Goal: Task Accomplishment & Management: Manage account settings

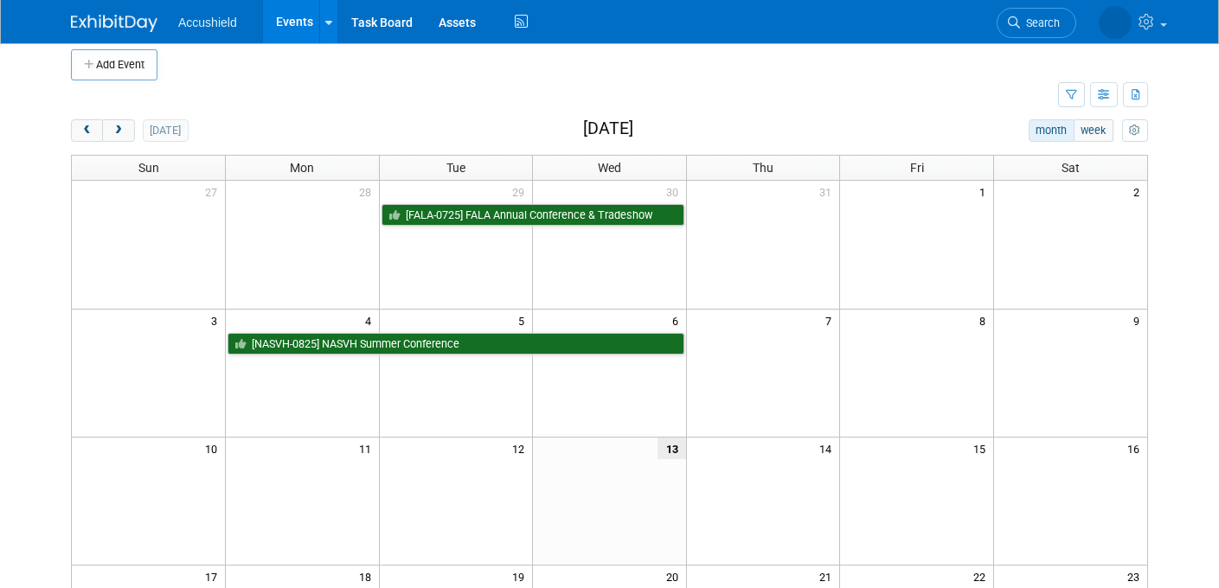
scroll to position [13, 0]
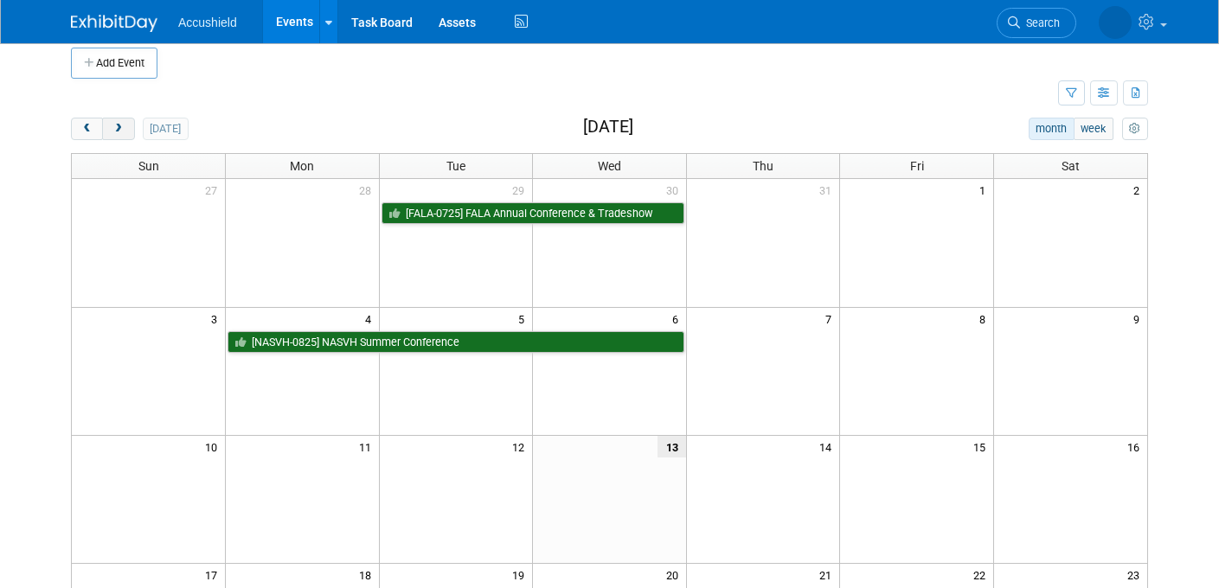
click at [119, 129] on span "next" at bounding box center [118, 129] width 13 height 11
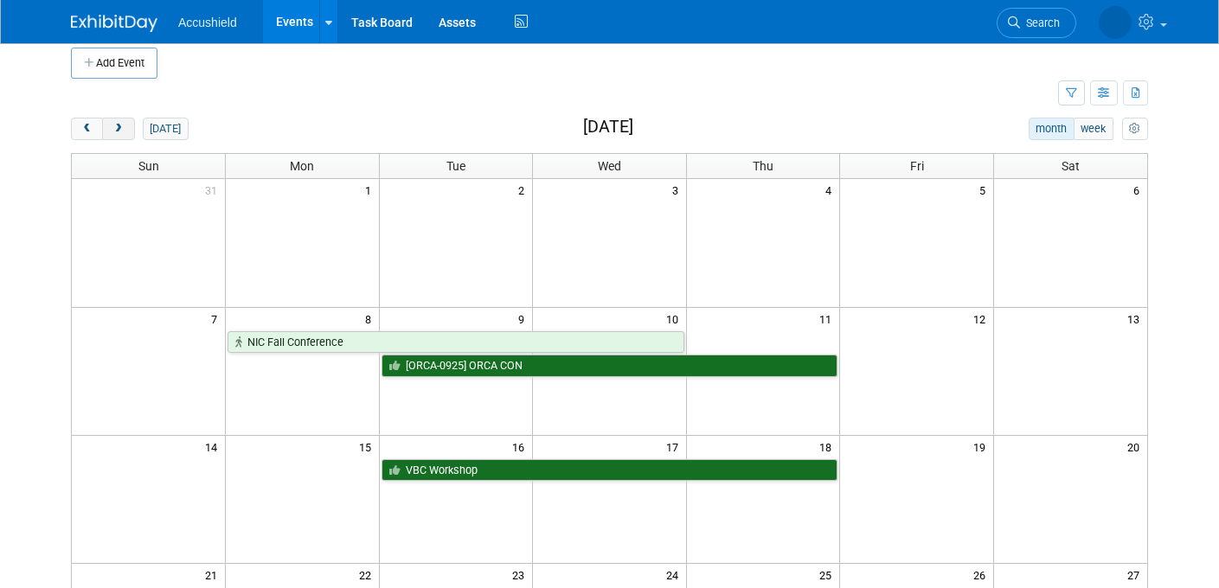
click at [124, 129] on span "next" at bounding box center [118, 129] width 13 height 11
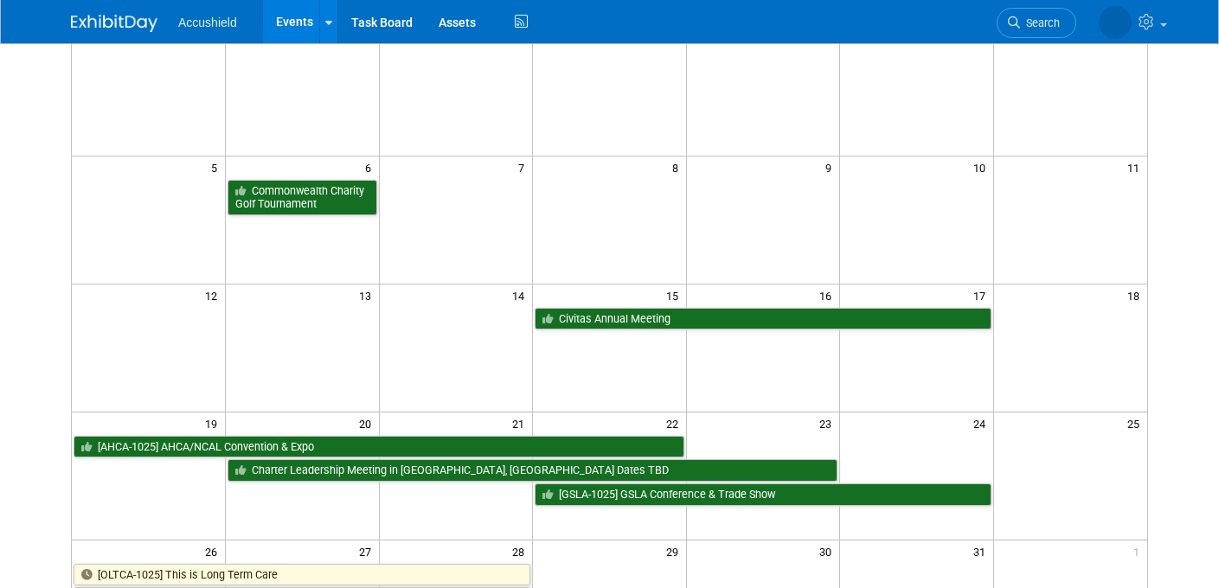
scroll to position [173, 0]
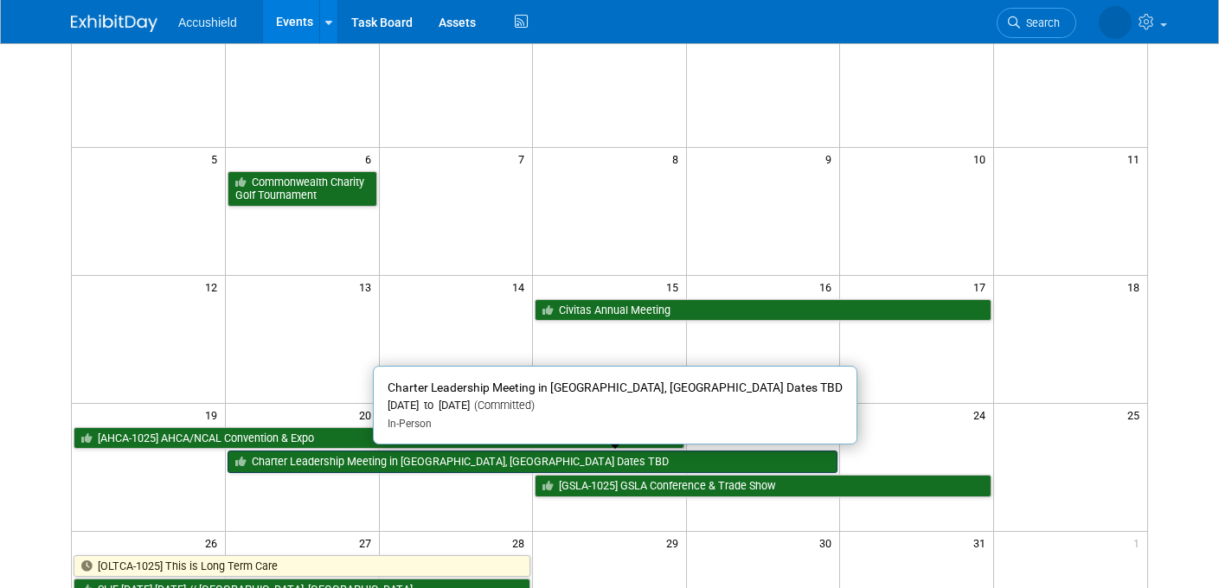
click at [328, 464] on link "Charter Leadership Meeting in [GEOGRAPHIC_DATA], [GEOGRAPHIC_DATA] Dates TBD" at bounding box center [533, 462] width 610 height 23
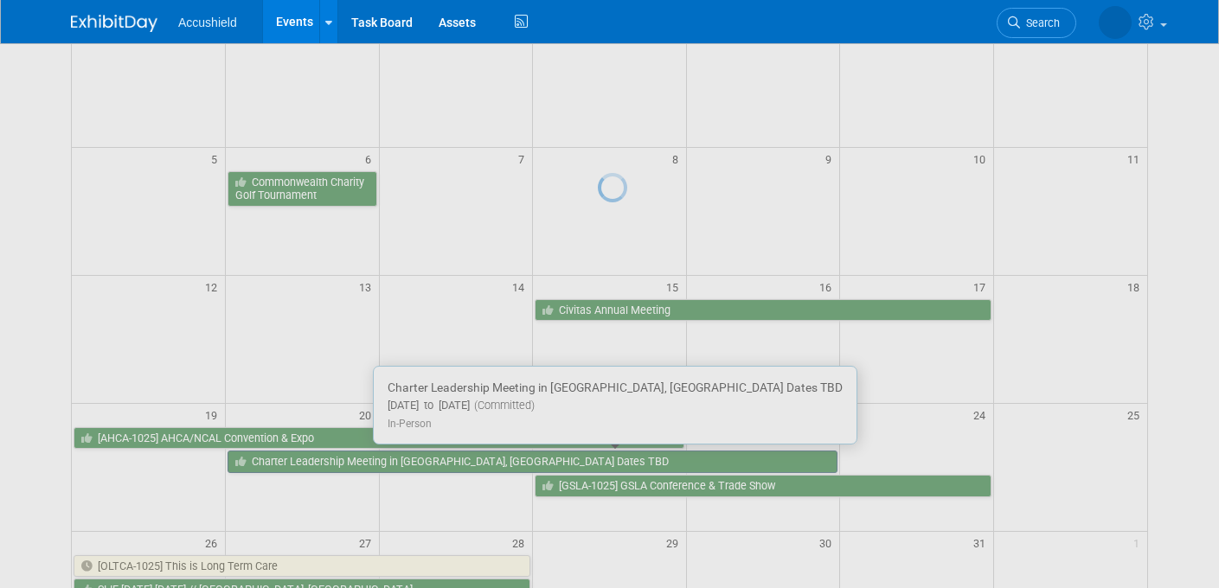
click at [598, 464] on div at bounding box center [610, 294] width 24 height 588
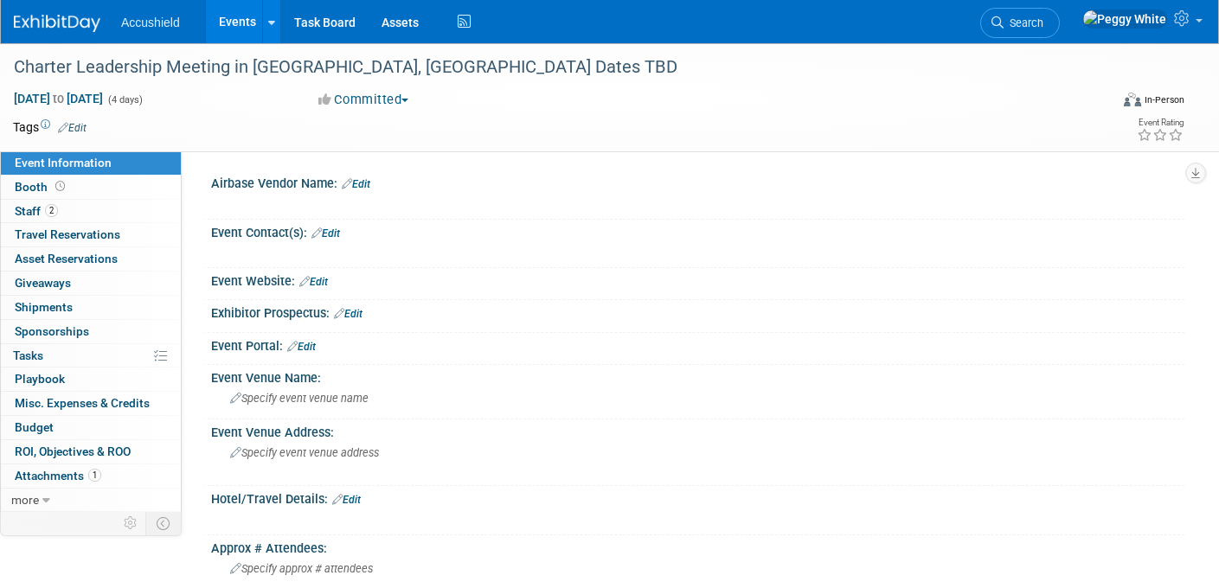
click at [76, 124] on link "Edit" at bounding box center [72, 128] width 29 height 12
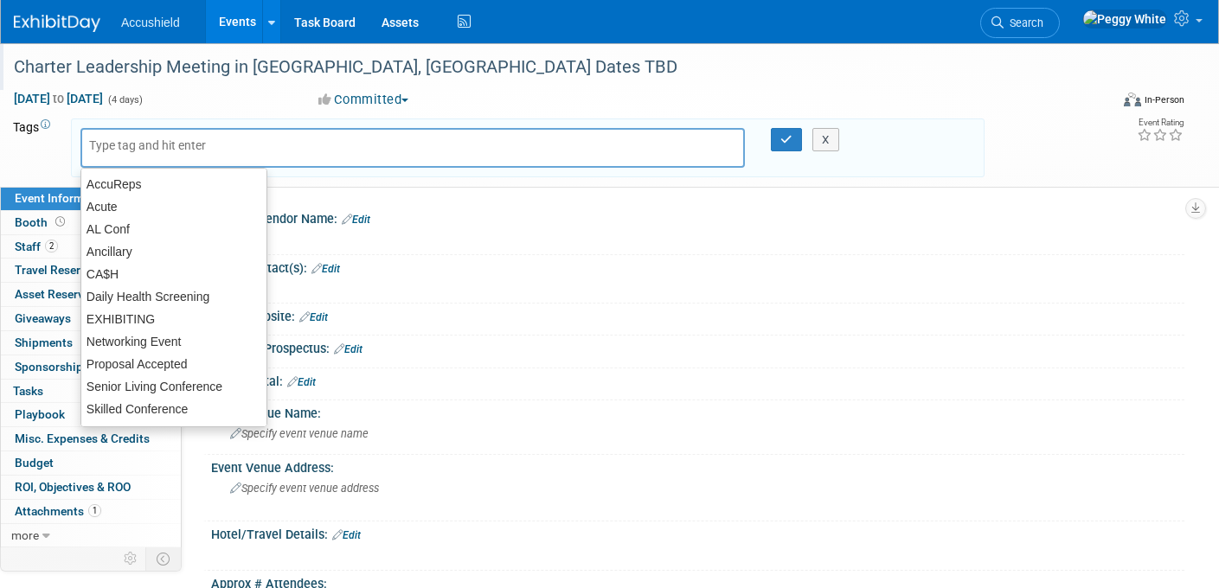
click at [357, 86] on div "Charter Leadership Meeting in [GEOGRAPHIC_DATA], [GEOGRAPHIC_DATA] Dates TBD" at bounding box center [549, 66] width 1098 height 47
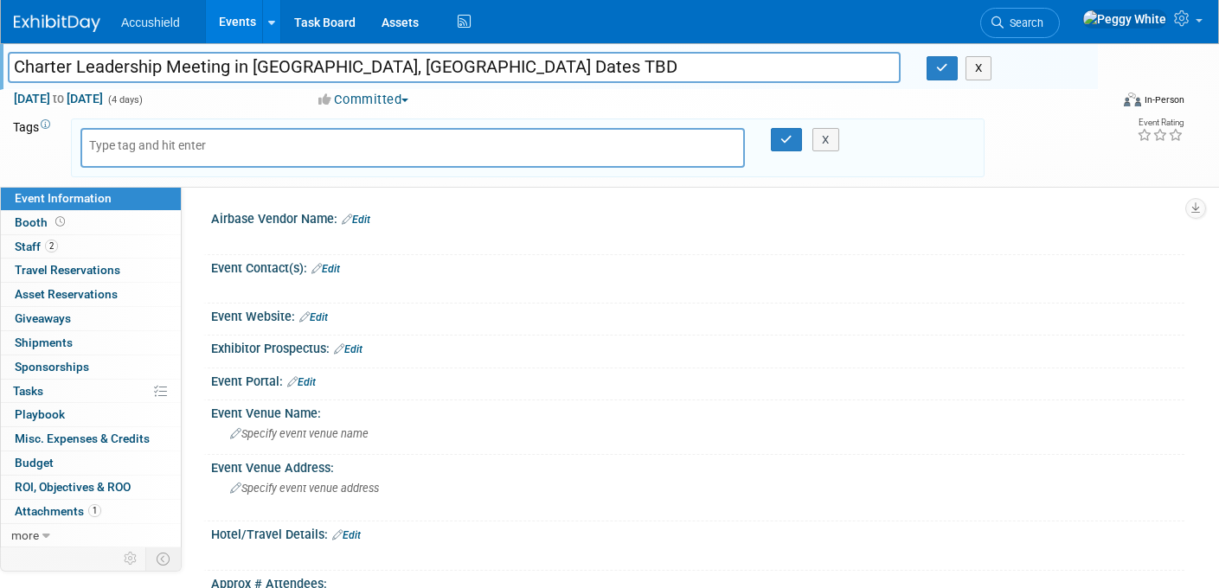
drag, startPoint x: 359, startPoint y: 68, endPoint x: 489, endPoint y: 78, distance: 130.2
click at [489, 83] on div "Charter Leadership Meeting in [GEOGRAPHIC_DATA], [GEOGRAPHIC_DATA] Dates TBD Ch…" at bounding box center [553, 70] width 1090 height 28
type input "Charter Leadership Meeting in [GEOGRAPHIC_DATA], [GEOGRAPHIC_DATA] Awards dinner"
click at [143, 94] on span "(4 days)" at bounding box center [124, 99] width 36 height 11
click at [934, 73] on button "button" at bounding box center [942, 68] width 31 height 24
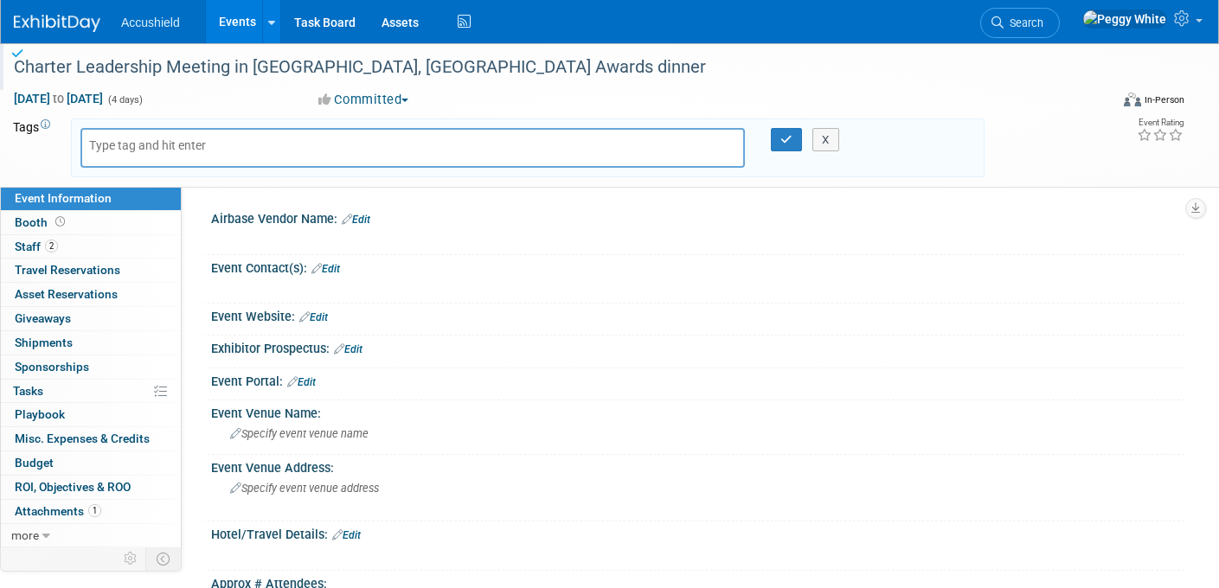
click at [143, 100] on span "(4 days)" at bounding box center [124, 99] width 36 height 11
click at [104, 98] on span "[DATE] to [DATE]" at bounding box center [58, 99] width 91 height 16
select select "9"
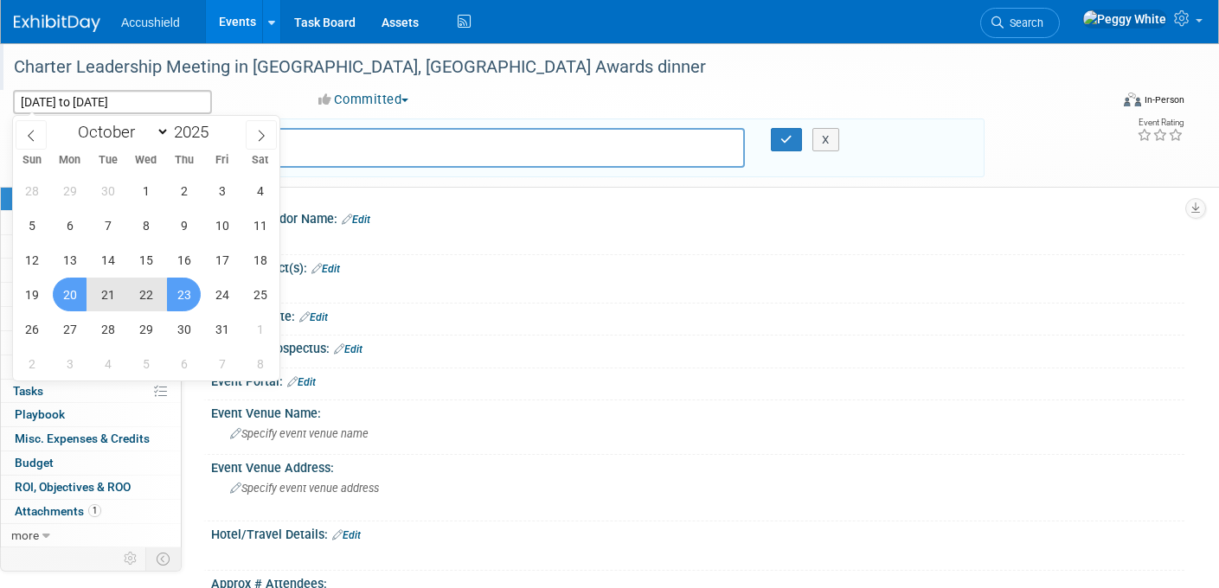
click at [137, 294] on span "22" at bounding box center [146, 295] width 34 height 34
type input "[DATE]"
click at [139, 298] on span "22" at bounding box center [146, 295] width 34 height 34
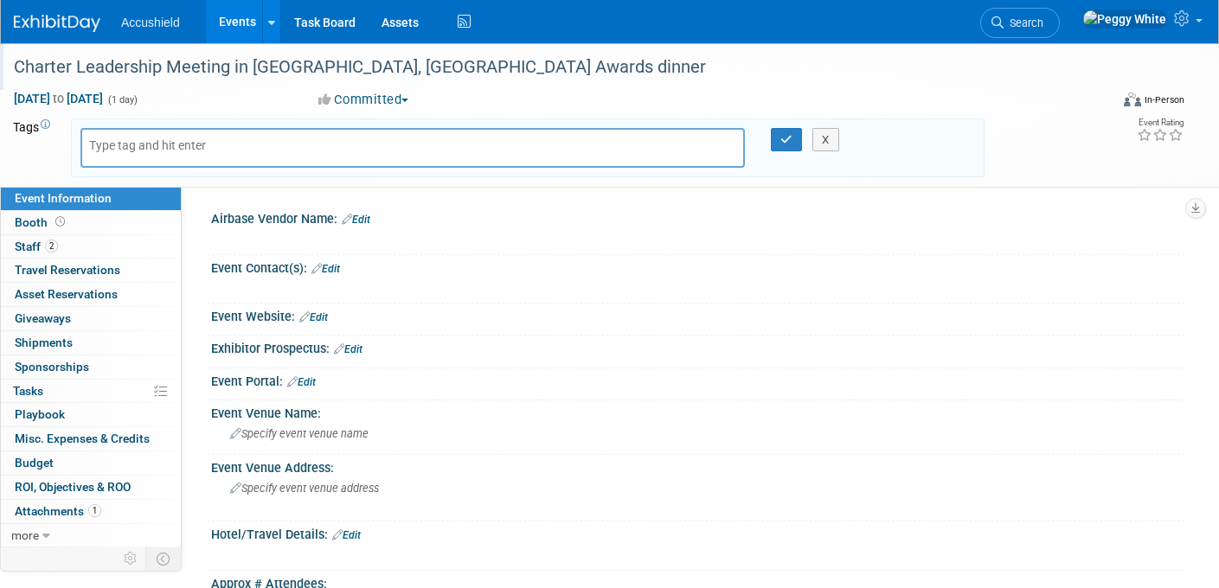
click at [584, 314] on div "Event Website: Edit" at bounding box center [698, 315] width 974 height 23
click at [31, 245] on span "Staff 2" at bounding box center [36, 247] width 43 height 14
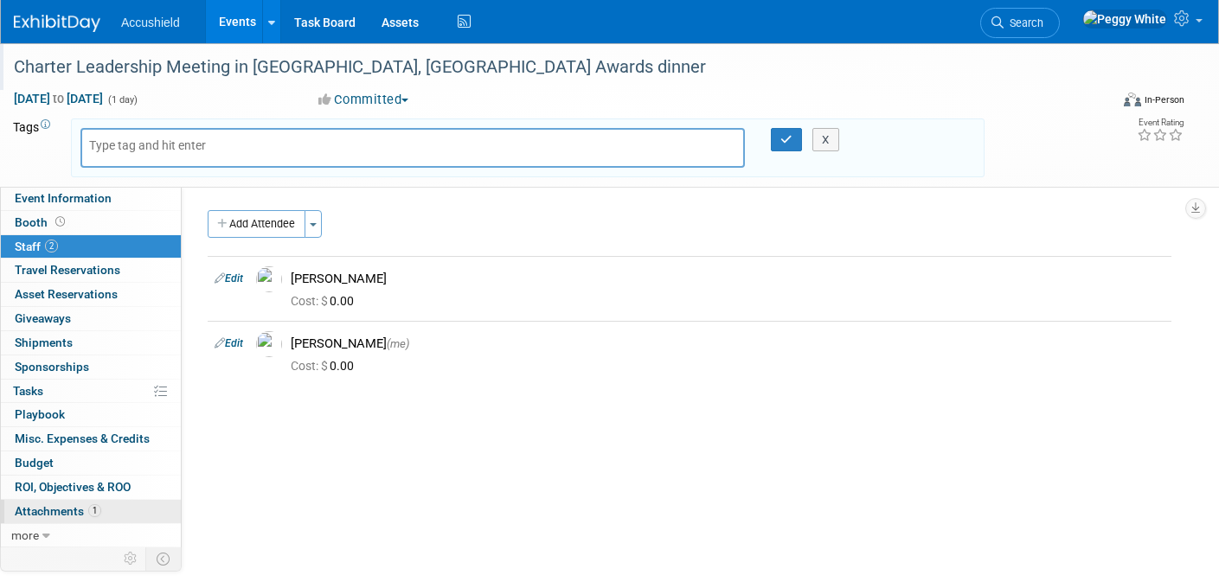
click at [53, 514] on span "Attachments 1" at bounding box center [58, 512] width 87 height 14
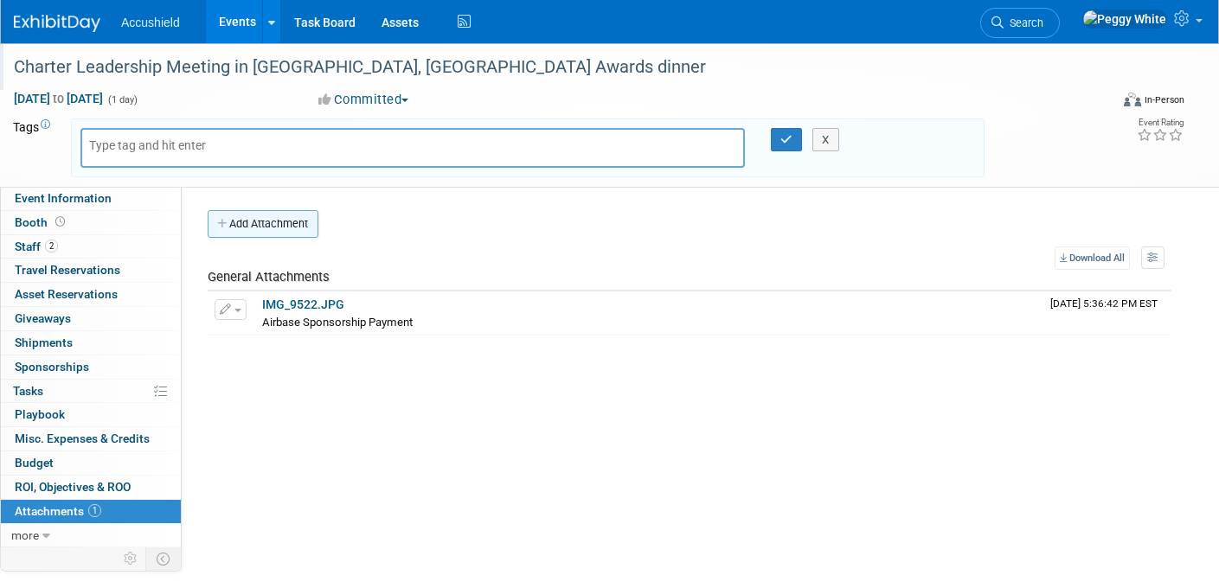
click at [249, 223] on button "Add Attachment" at bounding box center [263, 224] width 111 height 28
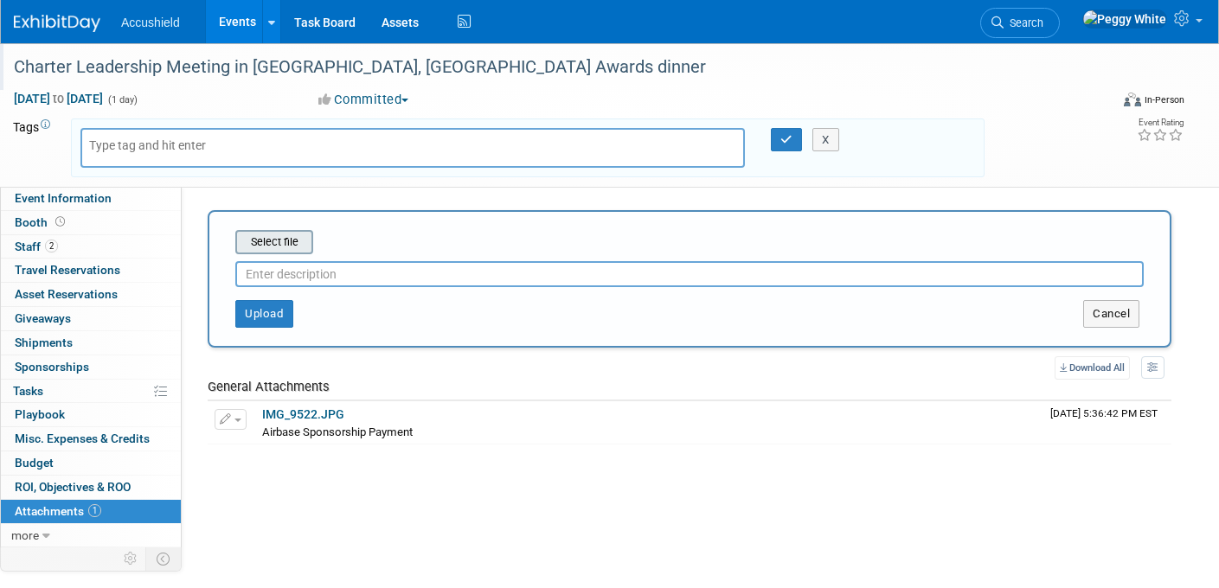
click at [265, 250] on input "file" at bounding box center [209, 242] width 206 height 21
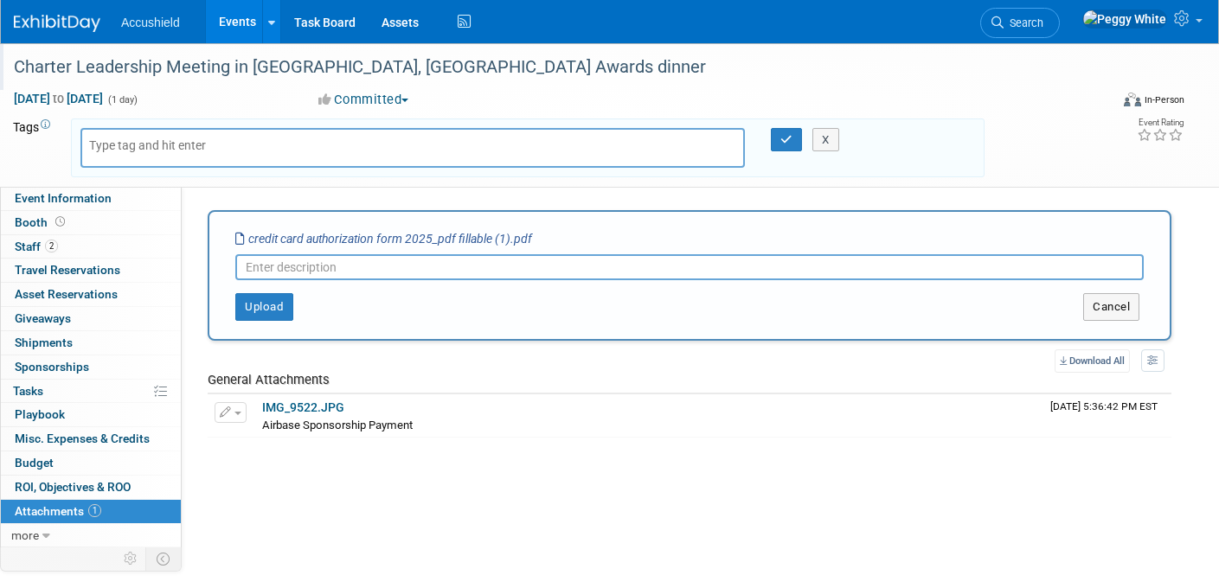
click at [276, 261] on input "text" at bounding box center [689, 267] width 909 height 26
click at [283, 267] on input "text" at bounding box center [689, 267] width 909 height 26
click at [263, 309] on button "Upload" at bounding box center [264, 307] width 58 height 28
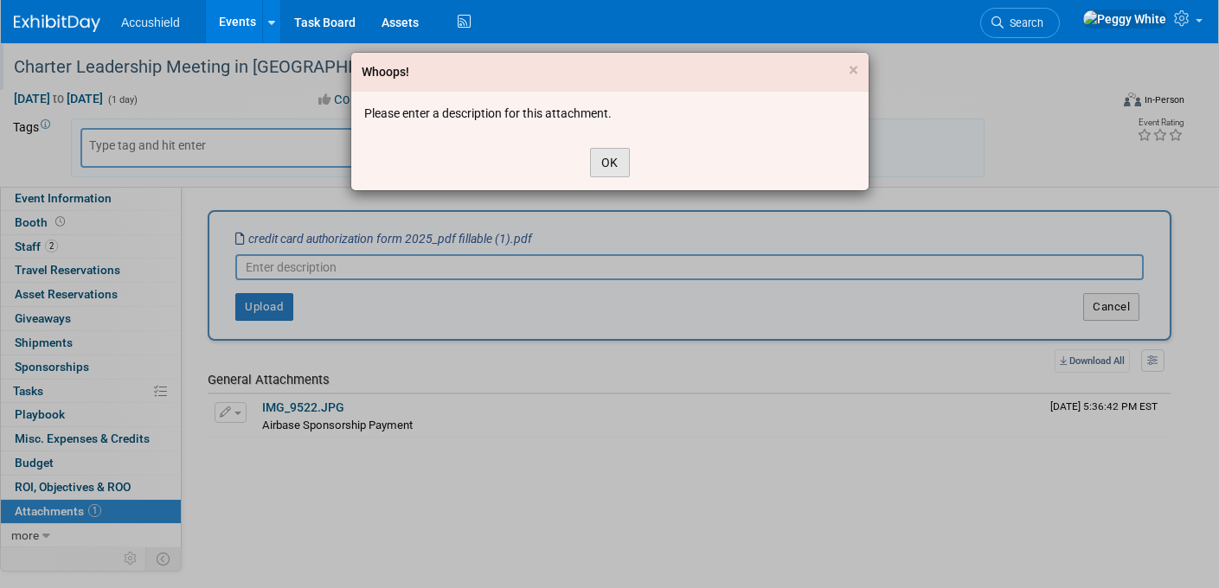
click at [601, 163] on button "OK" at bounding box center [610, 162] width 40 height 29
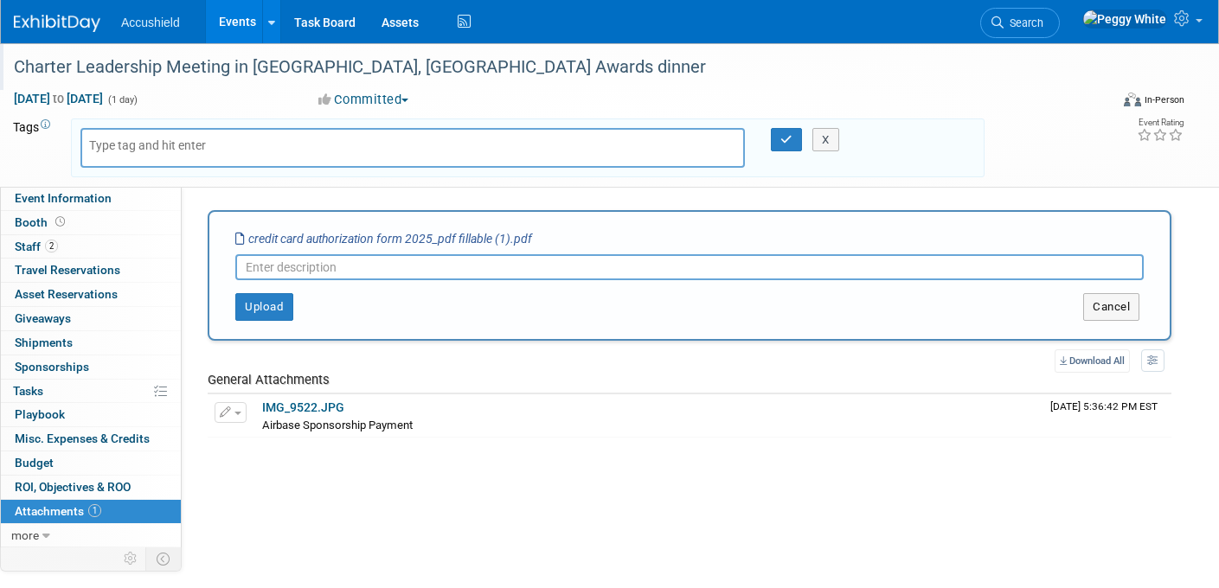
click at [518, 237] on icon "credit card authorization form 2025_pdf fillable (1).pdf" at bounding box center [383, 239] width 297 height 14
drag, startPoint x: 543, startPoint y: 240, endPoint x: 431, endPoint y: 242, distance: 111.7
click at [430, 242] on div "Select file credit card authorization form 2025_pdf fillable (1).pdf" at bounding box center [689, 238] width 909 height 17
click at [1123, 313] on button "Cancel" at bounding box center [1111, 307] width 56 height 28
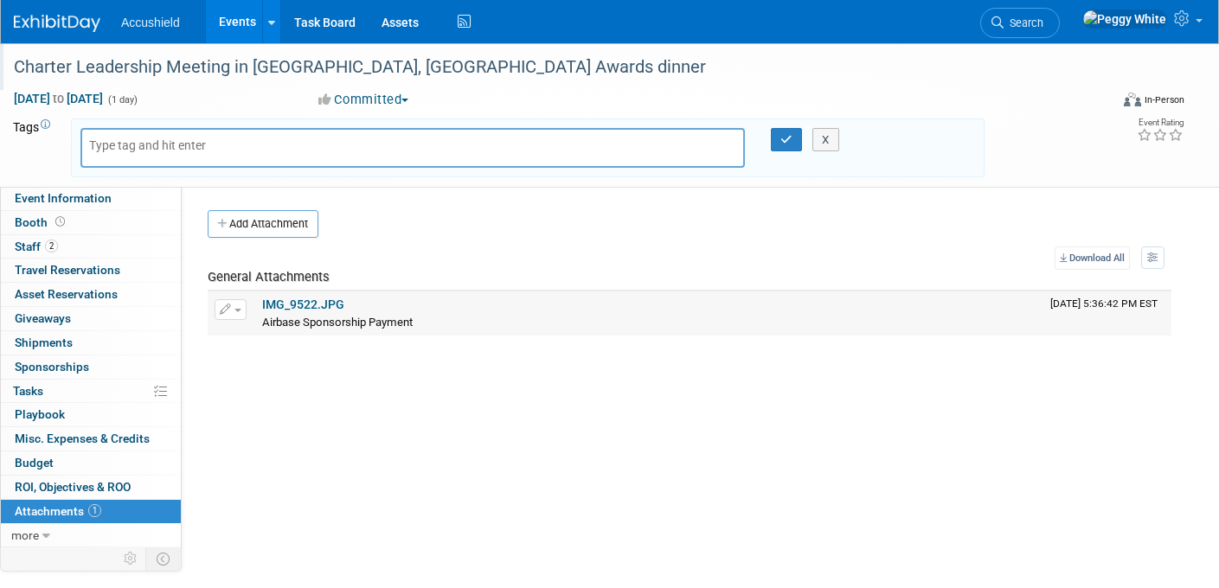
click at [299, 308] on link "IMG_9522.JPG" at bounding box center [303, 305] width 82 height 14
click at [994, 308] on div "IMG_9522.JPG" at bounding box center [649, 306] width 775 height 16
click at [238, 302] on button "button" at bounding box center [231, 309] width 32 height 21
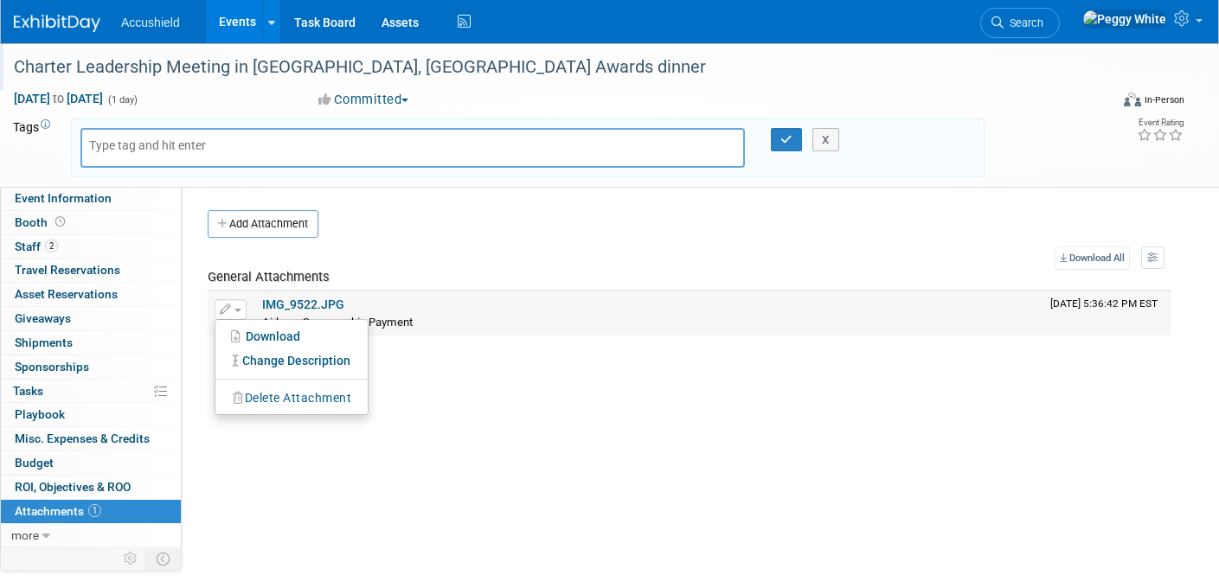
click at [252, 405] on button "Delete Attachment" at bounding box center [292, 398] width 136 height 23
click at [422, 420] on link "Yes" at bounding box center [420, 422] width 50 height 28
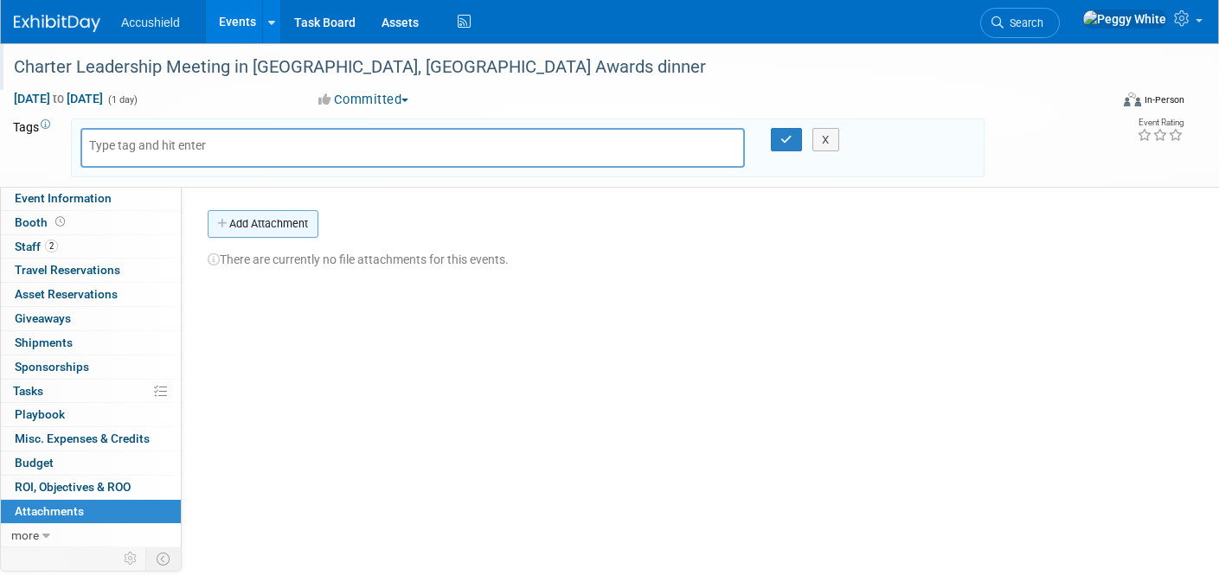
click at [282, 228] on button "Add Attachment" at bounding box center [263, 224] width 111 height 28
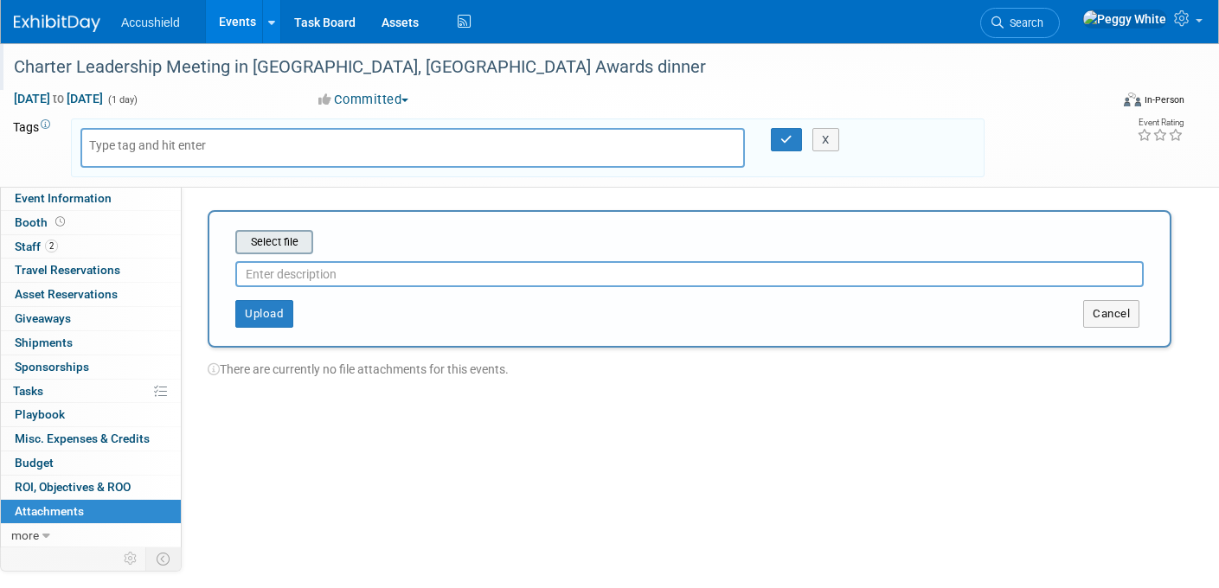
click at [288, 244] on input "file" at bounding box center [209, 242] width 206 height 21
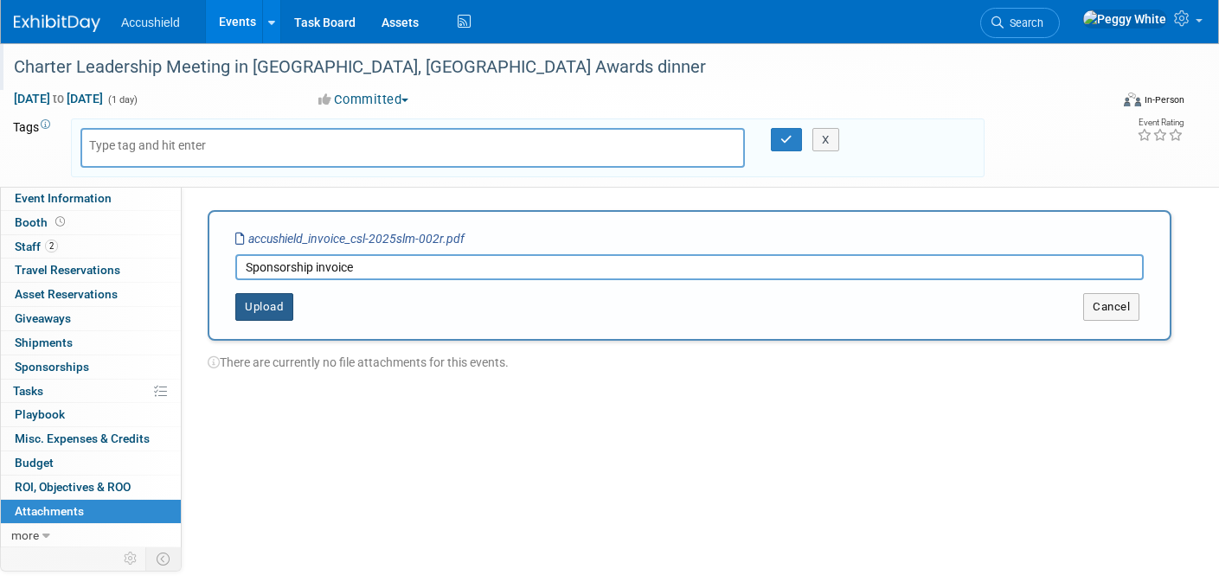
type input "Sponsorship invoice"
click at [266, 308] on button "Upload" at bounding box center [264, 307] width 58 height 28
